Goal: Task Accomplishment & Management: Manage account settings

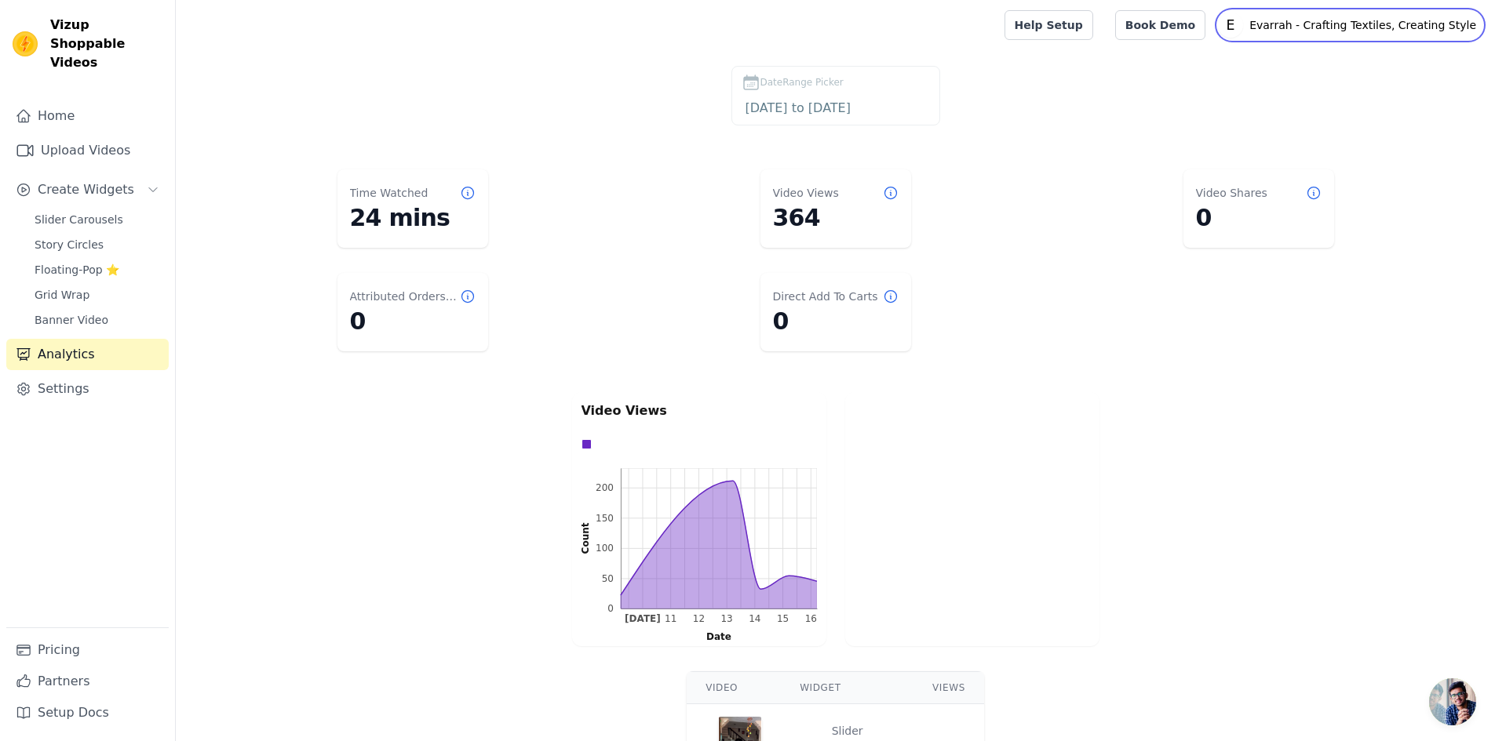
click at [1402, 24] on p "Evarrah - Crafting Textiles, Creating Style" at bounding box center [1362, 25] width 239 height 28
click at [1159, 196] on dl "Time Watched 24 mins Video Views 364 Video Shares 0 Attributed Orders Count 0 D…" at bounding box center [835, 260] width 1256 height 195
click at [99, 262] on span "Floating-Pop ⭐" at bounding box center [77, 270] width 85 height 16
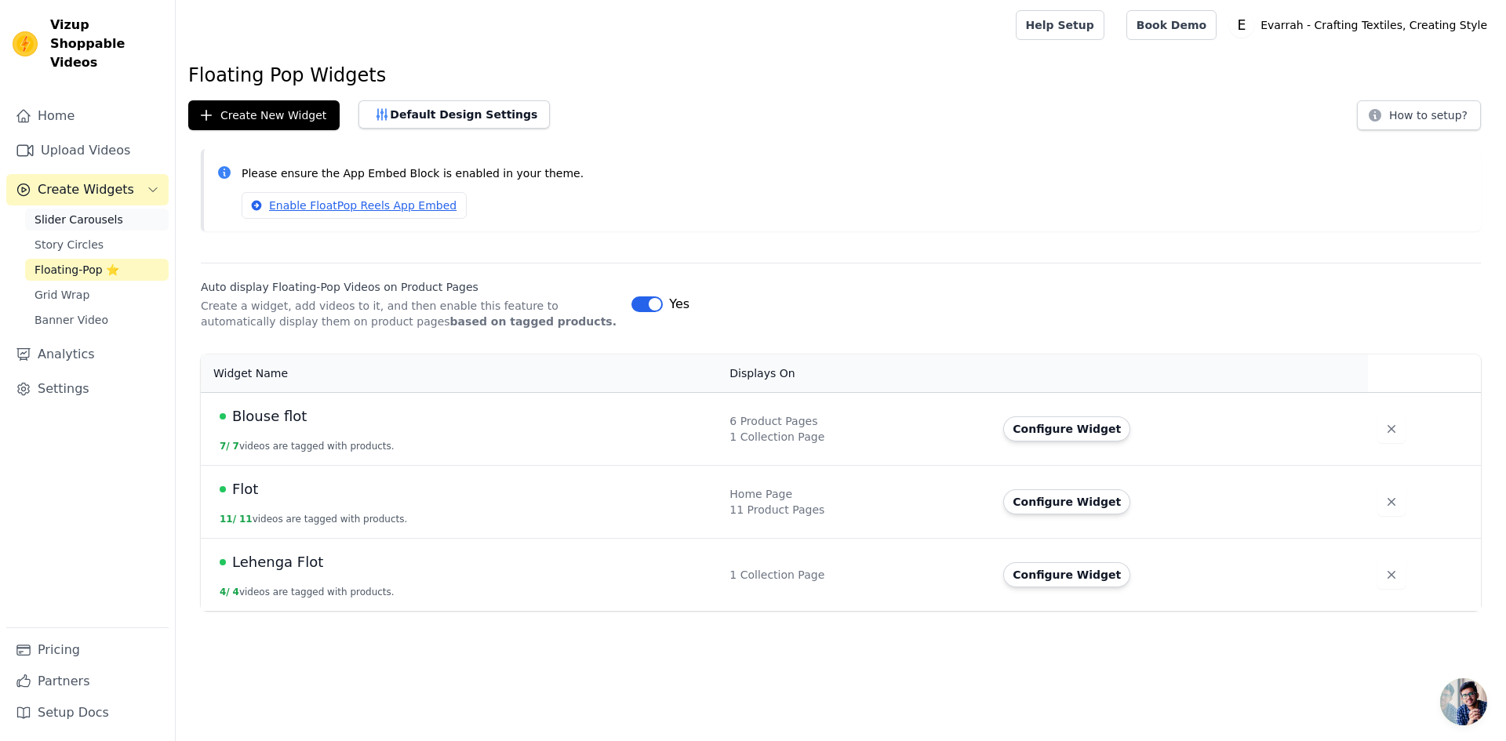
click at [82, 211] on link "Slider Carousels" at bounding box center [97, 220] width 144 height 22
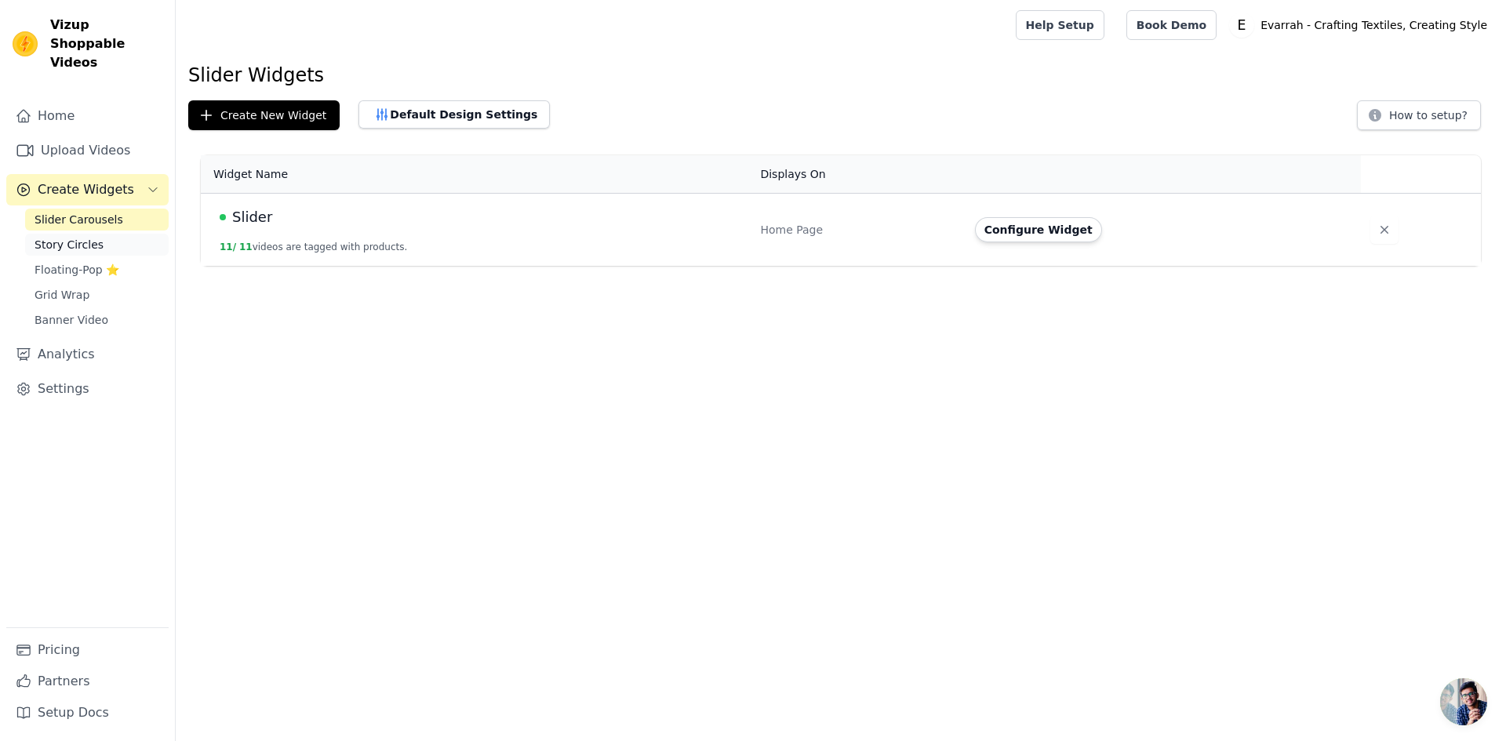
click at [86, 237] on span "Story Circles" at bounding box center [69, 245] width 69 height 16
click at [95, 212] on span "Slider Carousels" at bounding box center [79, 220] width 89 height 16
click at [97, 234] on link "Story Circles" at bounding box center [97, 245] width 144 height 22
click at [102, 107] on link "Home" at bounding box center [87, 115] width 162 height 31
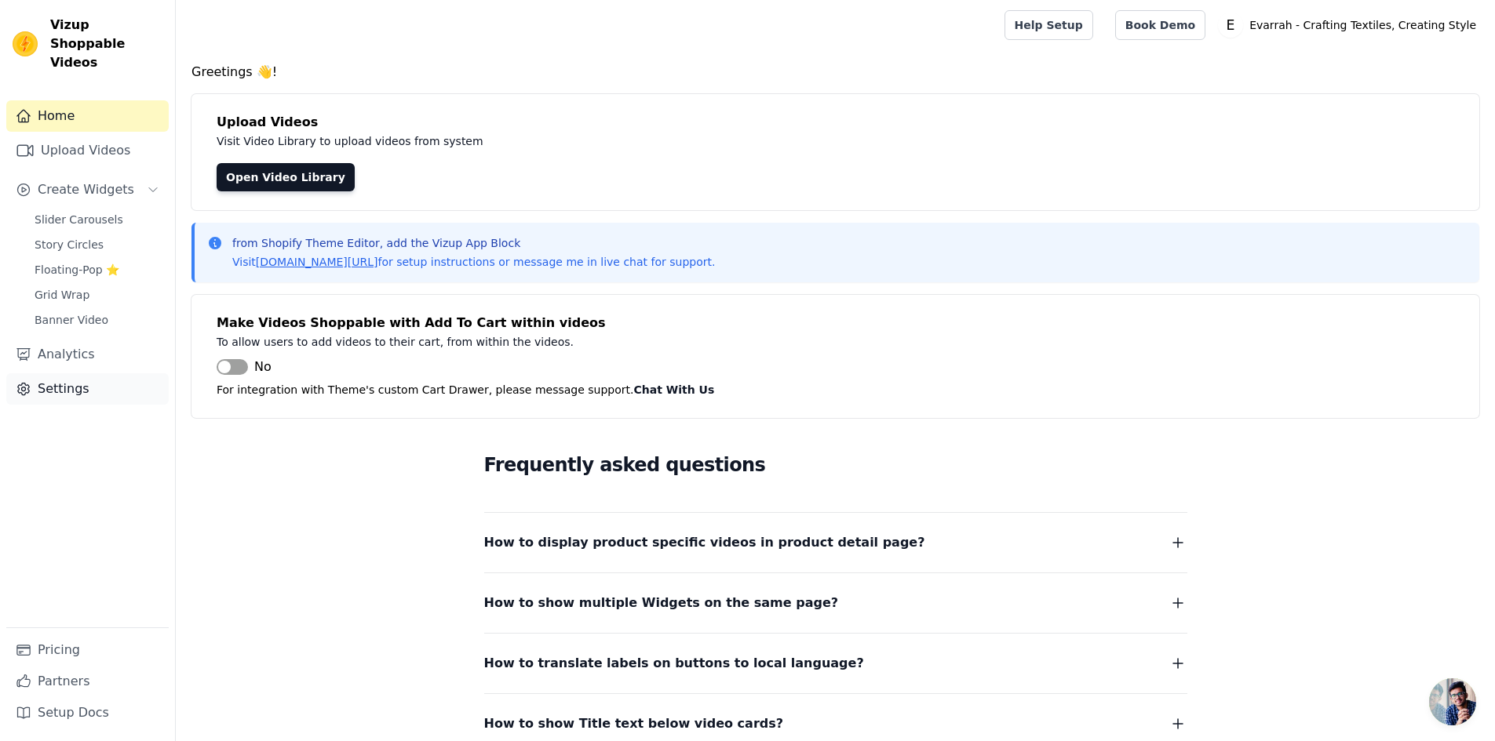
click at [74, 373] on link "Settings" at bounding box center [87, 388] width 162 height 31
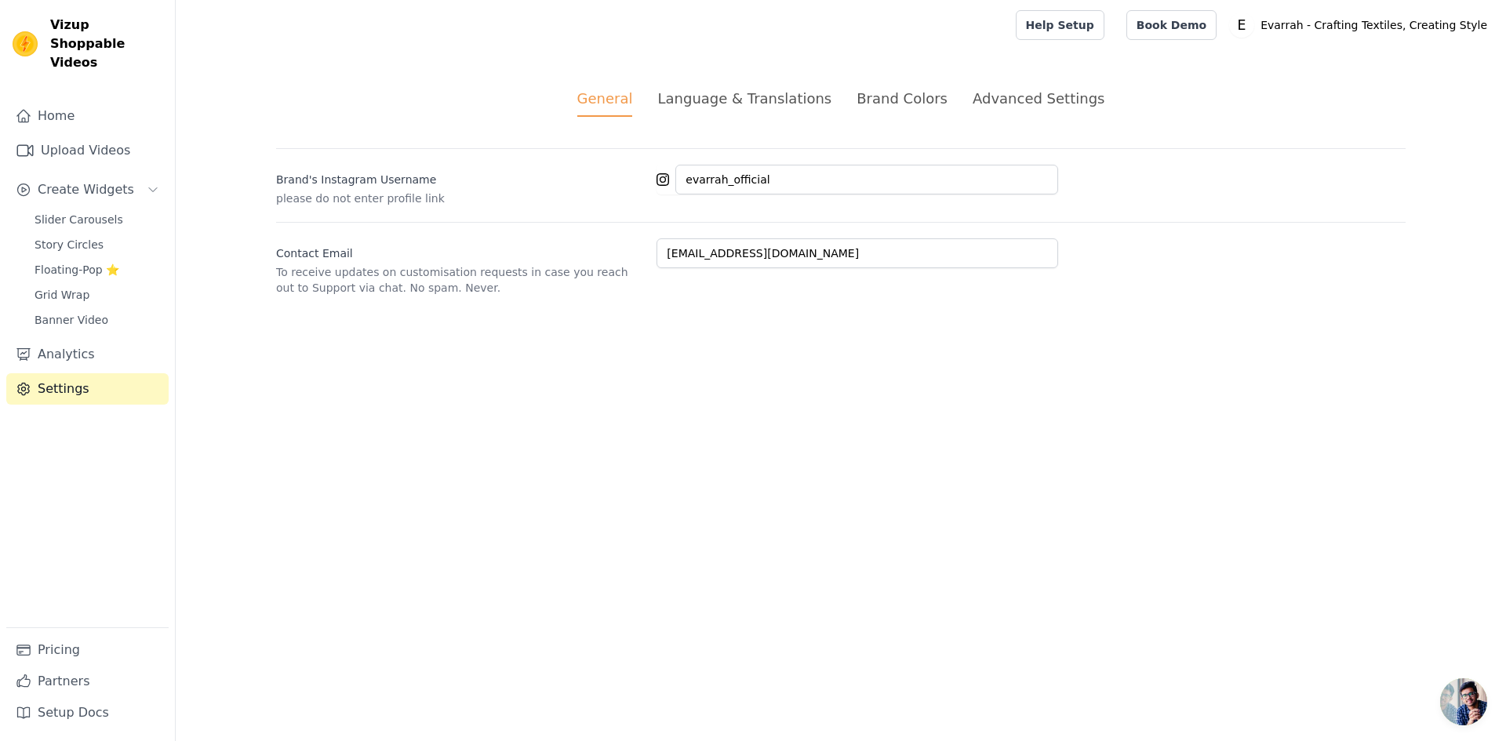
click at [994, 101] on div "Advanced Settings" at bounding box center [1039, 98] width 132 height 21
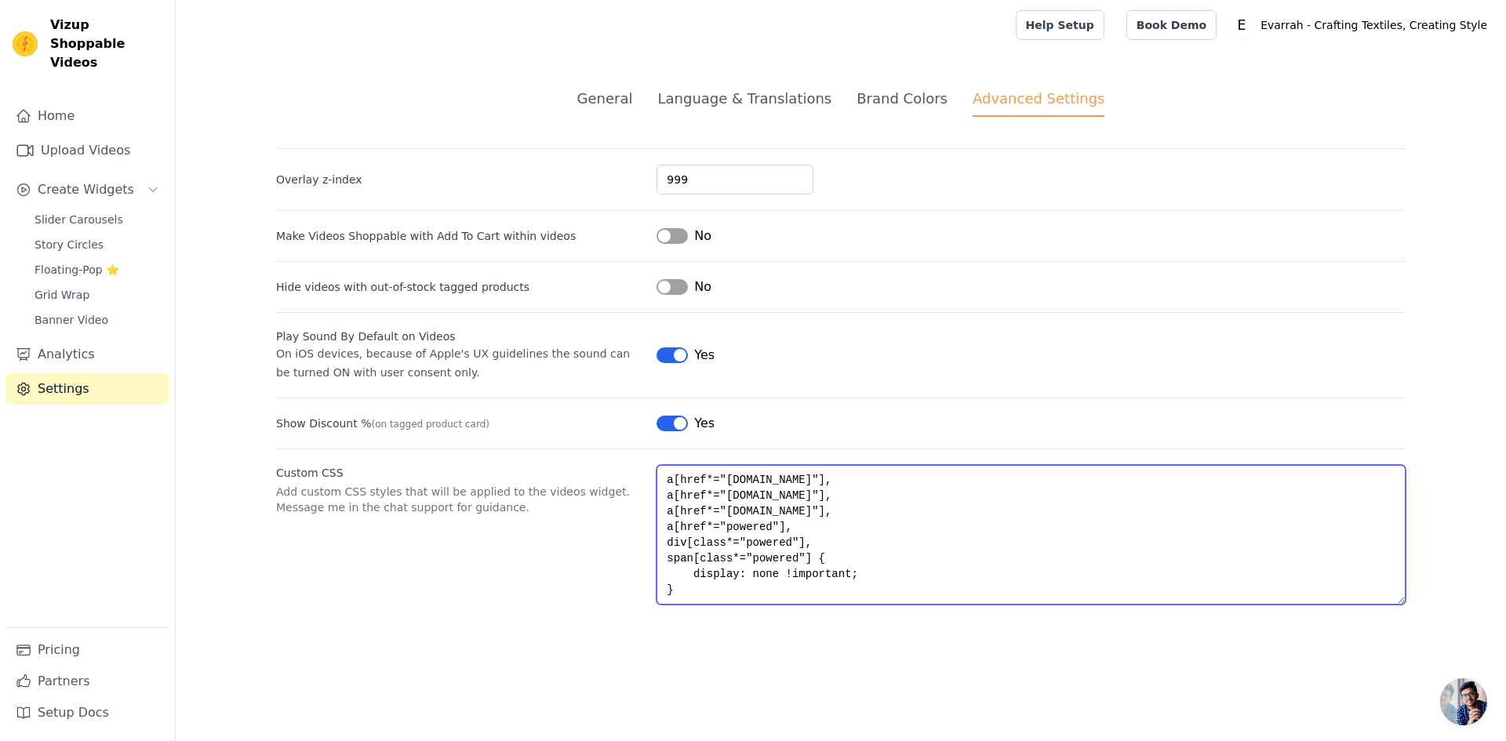
drag, startPoint x: 810, startPoint y: 495, endPoint x: 554, endPoint y: 441, distance: 261.4
click at [555, 441] on div "Overlay z-index 999 Make Videos Shoppable with Add To Cart within videos Label …" at bounding box center [841, 376] width 1130 height 457
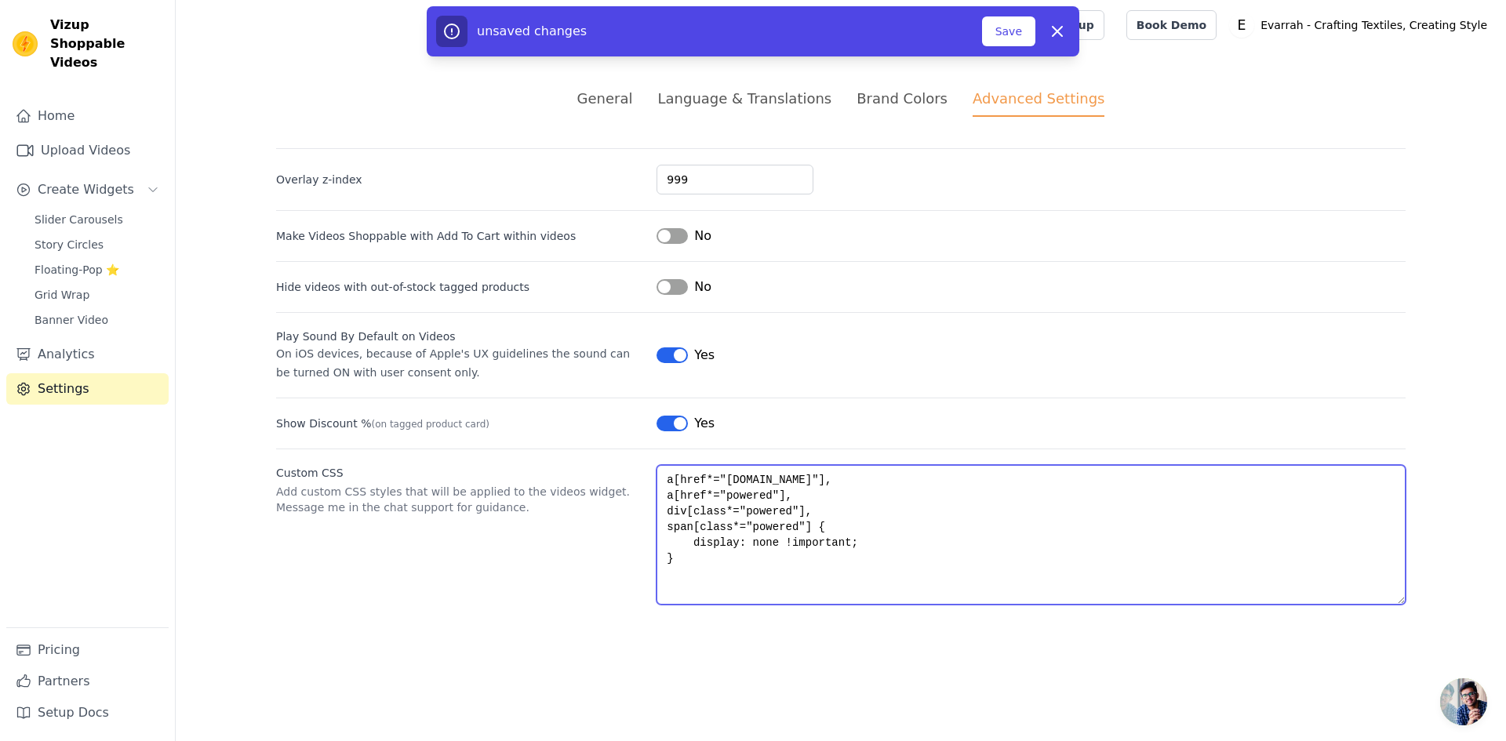
click at [668, 497] on textarea "a[href*="[DOMAIN_NAME]"], a[href*="powered"], div[class*="powered"], span[class…" at bounding box center [1031, 535] width 749 height 140
type textarea "a[href*="[DOMAIN_NAME]"], a[href*="powered"], div[class*="powered"], span[class…"
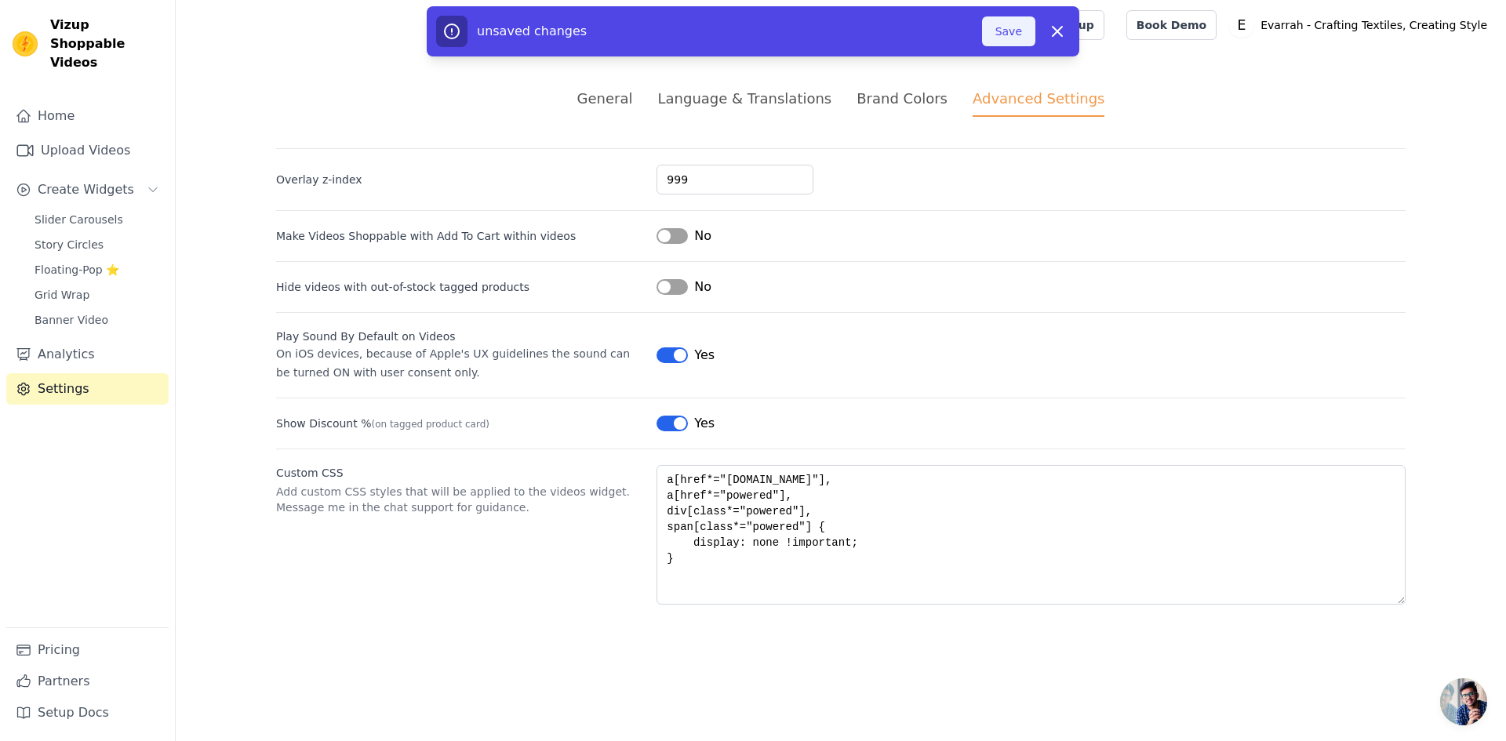
click at [1008, 35] on button "Save" at bounding box center [1008, 31] width 53 height 30
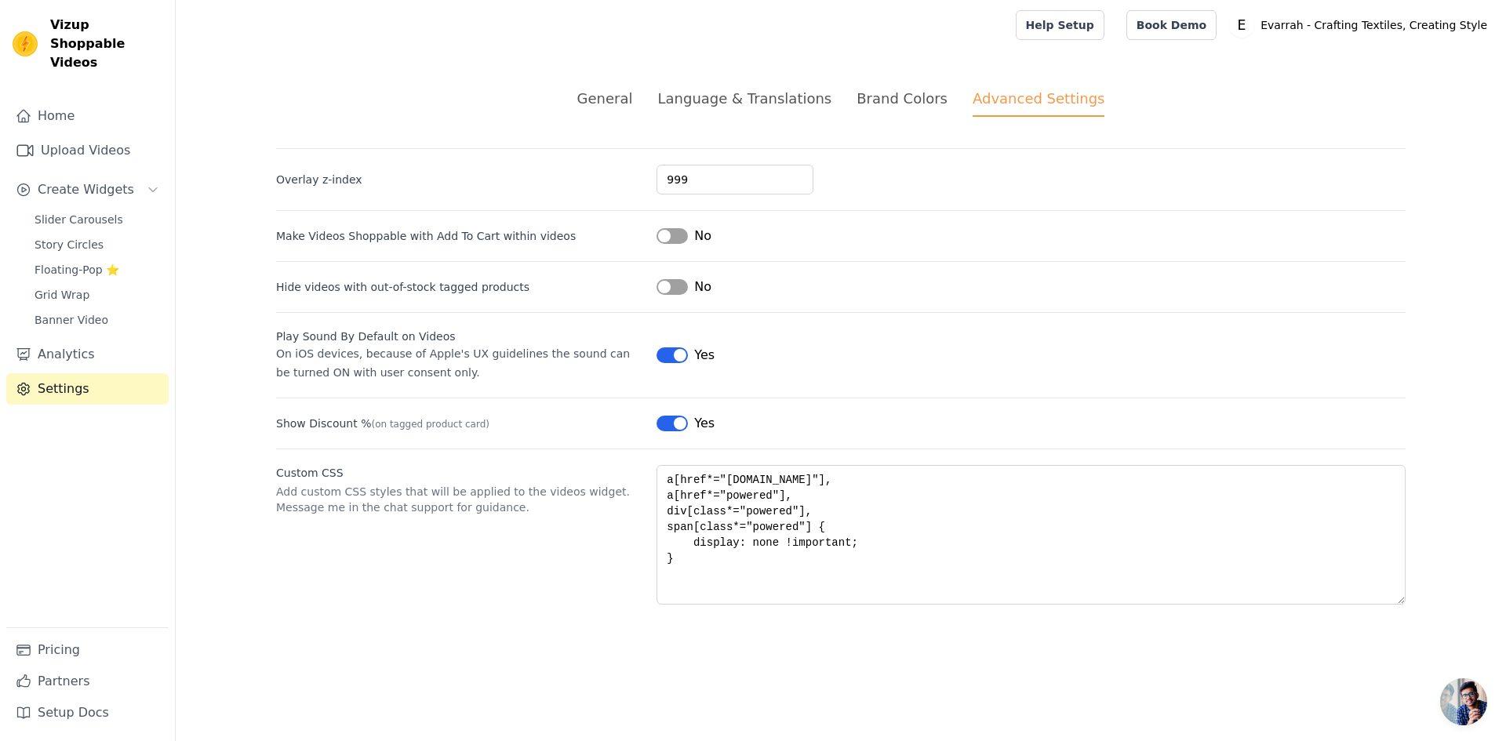
click at [625, 104] on div "General" at bounding box center [605, 98] width 56 height 21
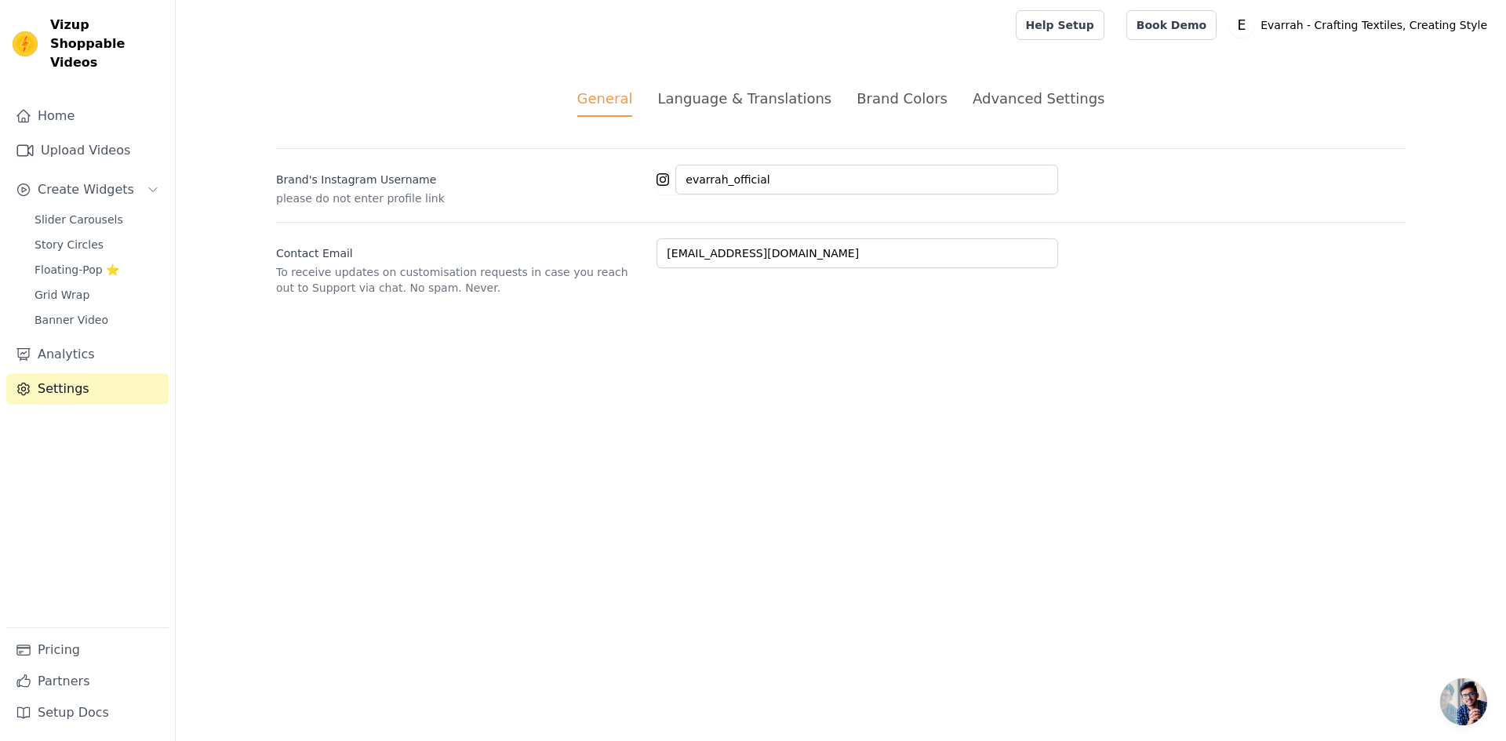
click at [745, 102] on div "Language & Translations" at bounding box center [744, 98] width 174 height 21
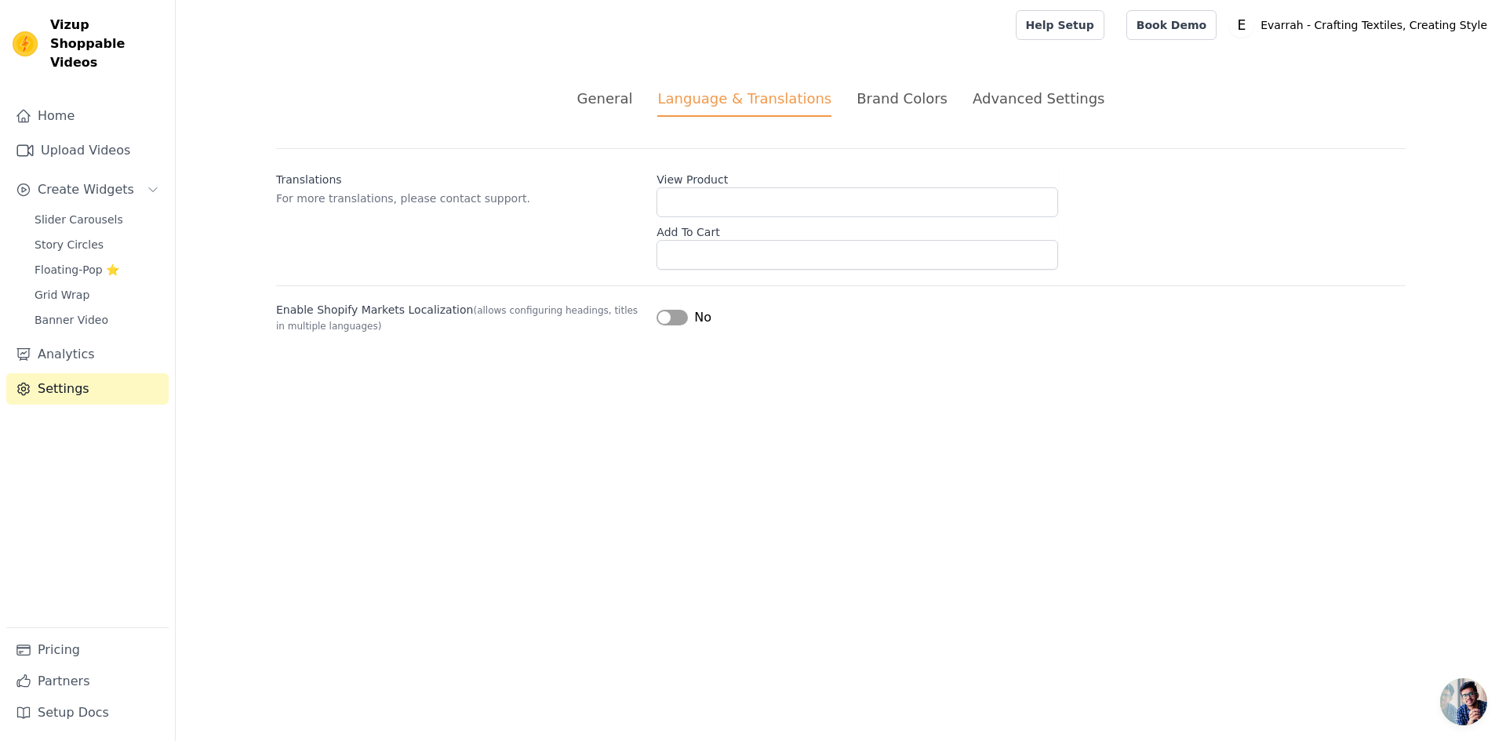
click at [915, 101] on div "Brand Colors" at bounding box center [902, 98] width 91 height 21
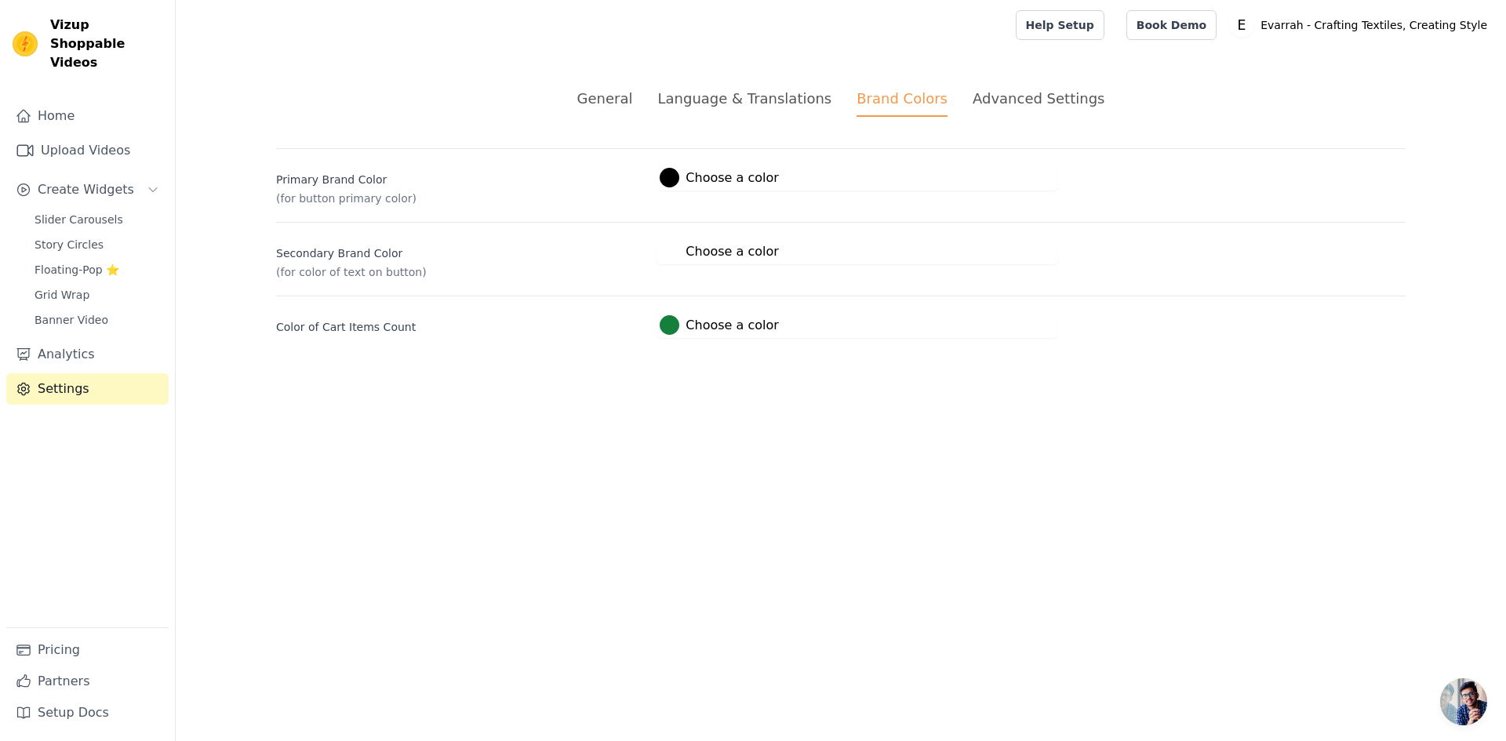
click at [744, 96] on div "Language & Translations" at bounding box center [744, 98] width 174 height 21
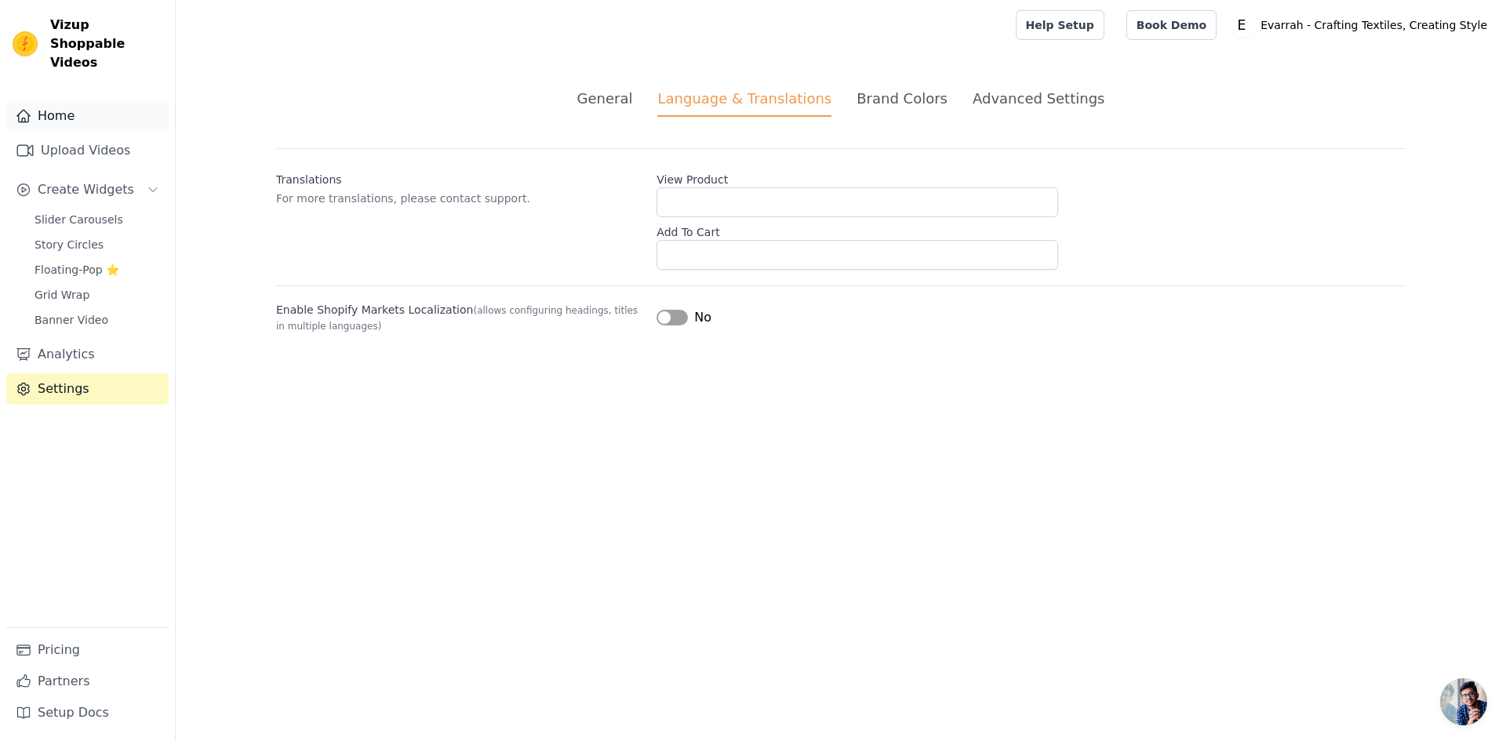
click at [105, 100] on link "Home" at bounding box center [87, 115] width 162 height 31
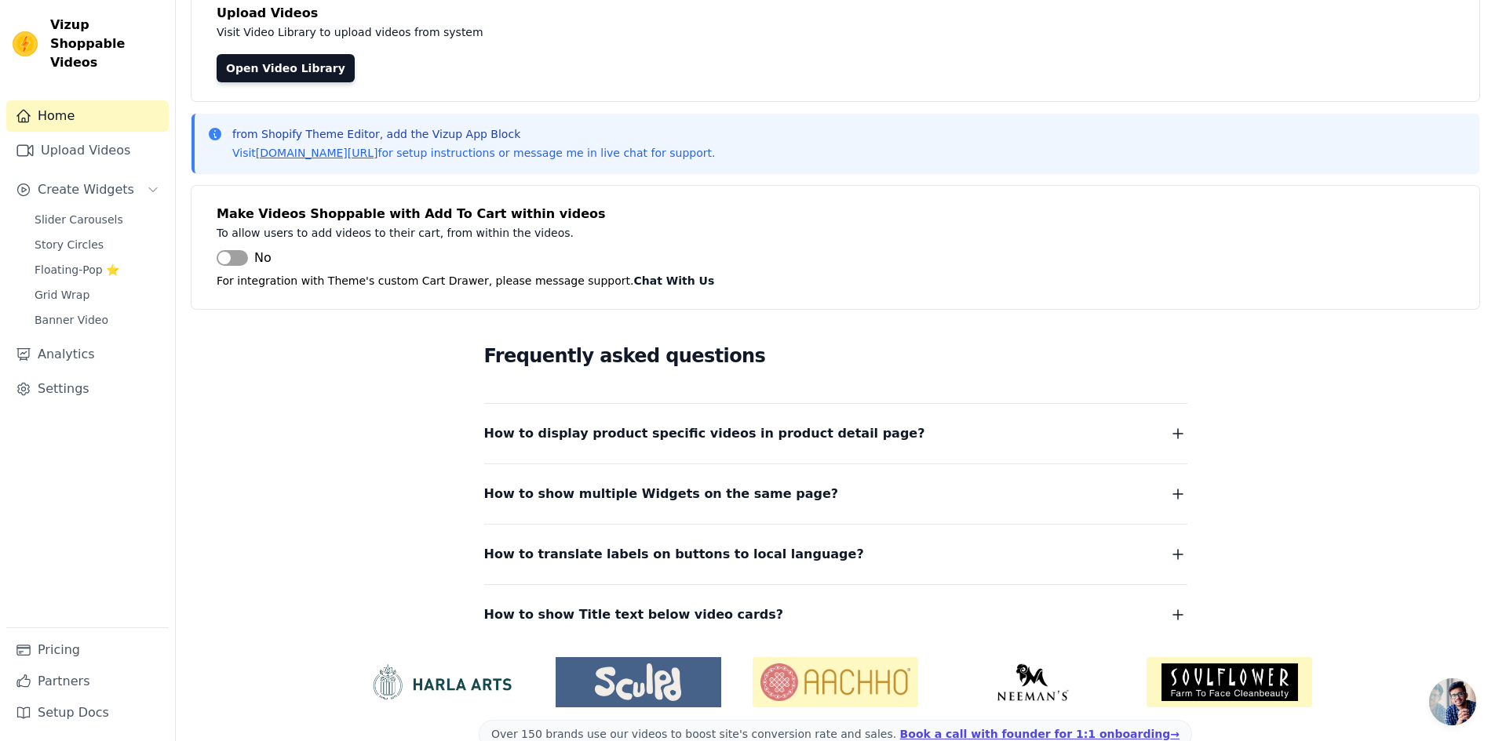
scroll to position [140, 0]
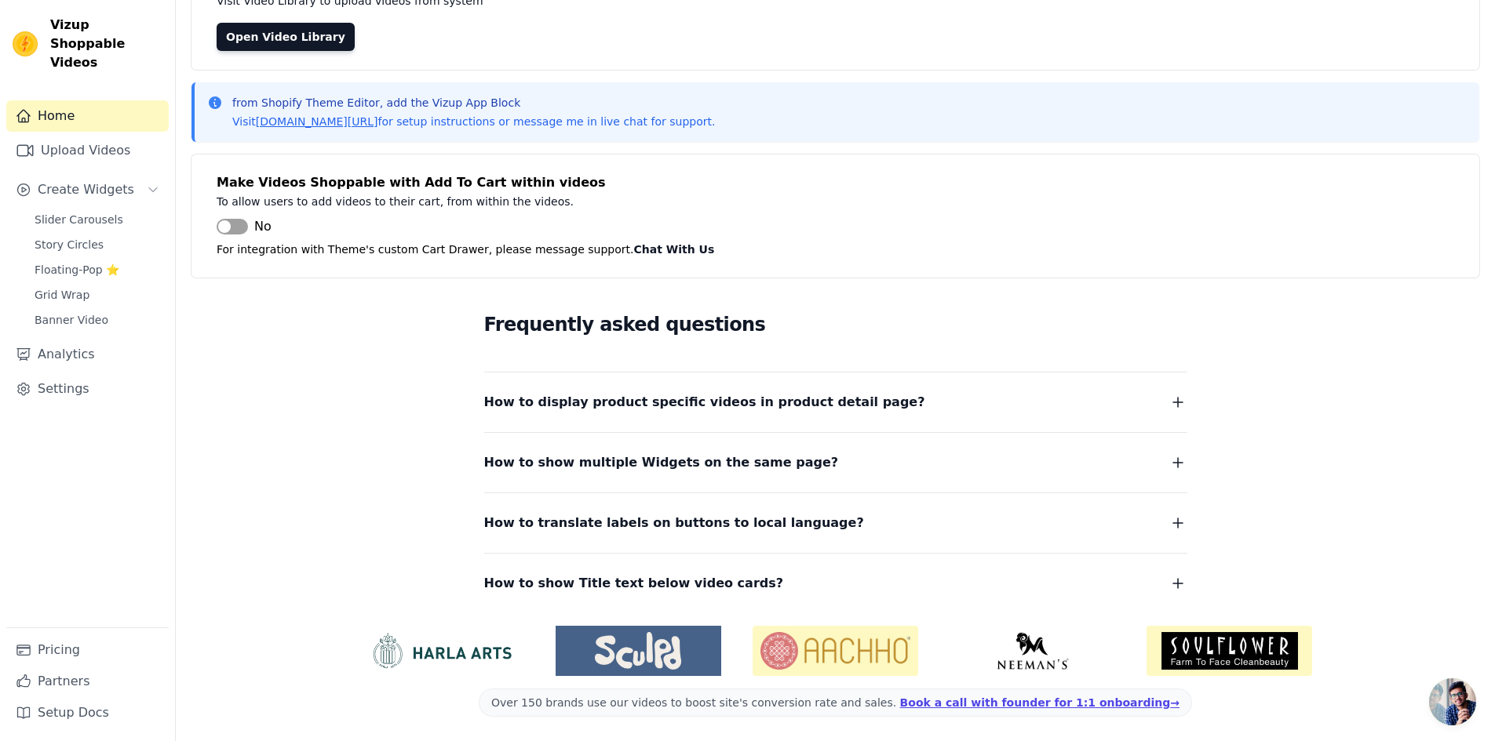
click at [638, 413] on dl "How to display product specific videos in product detail page? Create one widge…" at bounding box center [835, 483] width 703 height 223
click at [661, 408] on span "How to display product specific videos in product detail page?" at bounding box center [704, 403] width 441 height 22
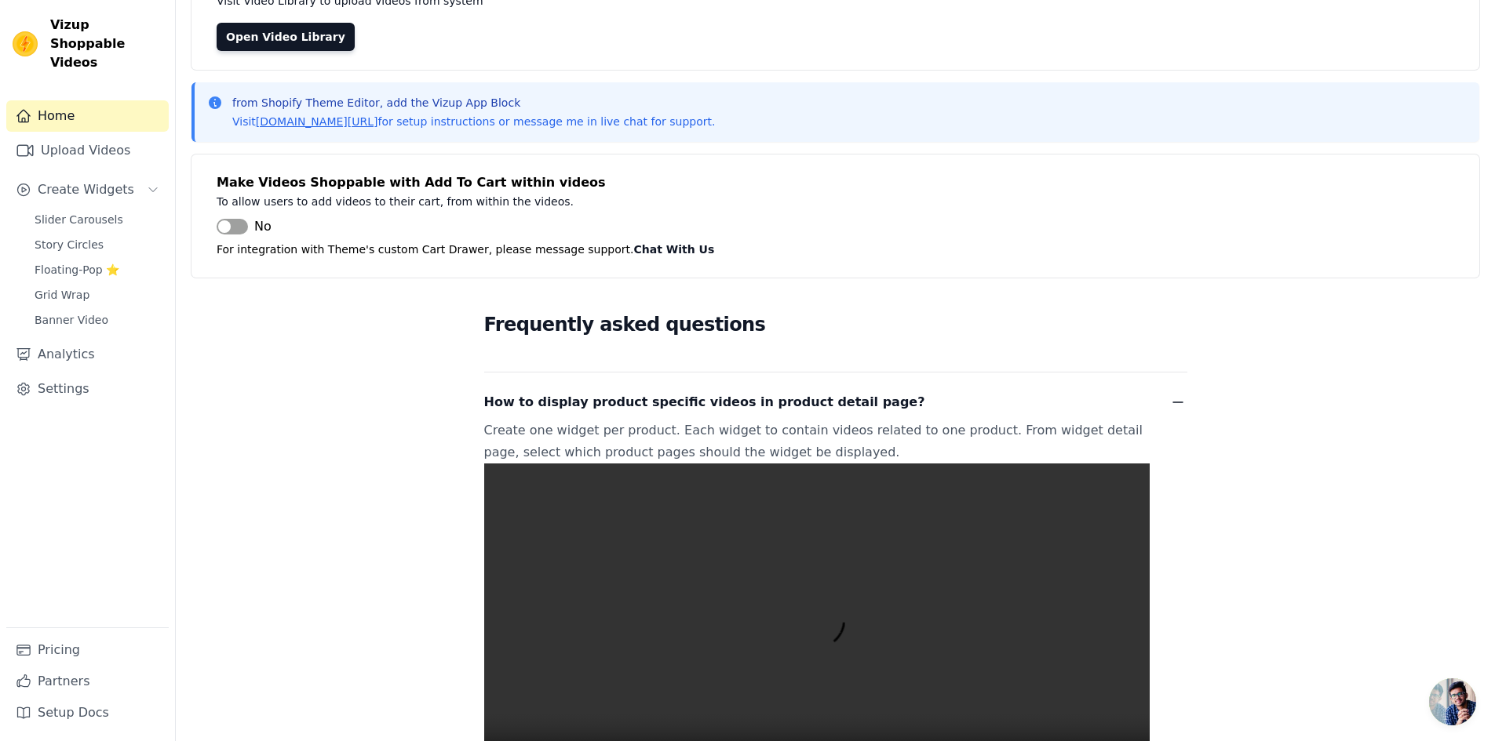
click at [665, 404] on span "How to display product specific videos in product detail page?" at bounding box center [704, 403] width 441 height 22
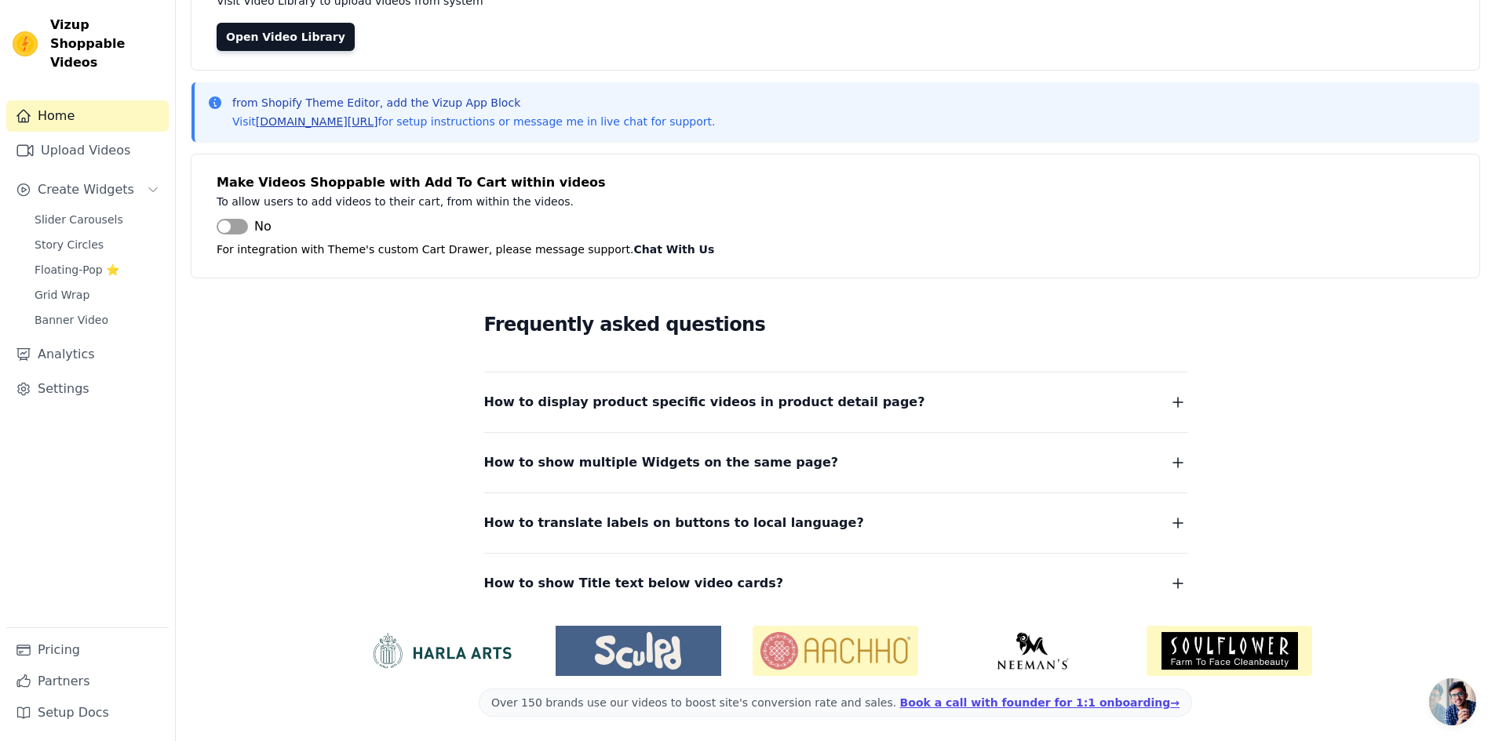
click at [364, 123] on link "[DOMAIN_NAME][URL]" at bounding box center [317, 121] width 122 height 13
